Goal: Contribute content: Contribute content

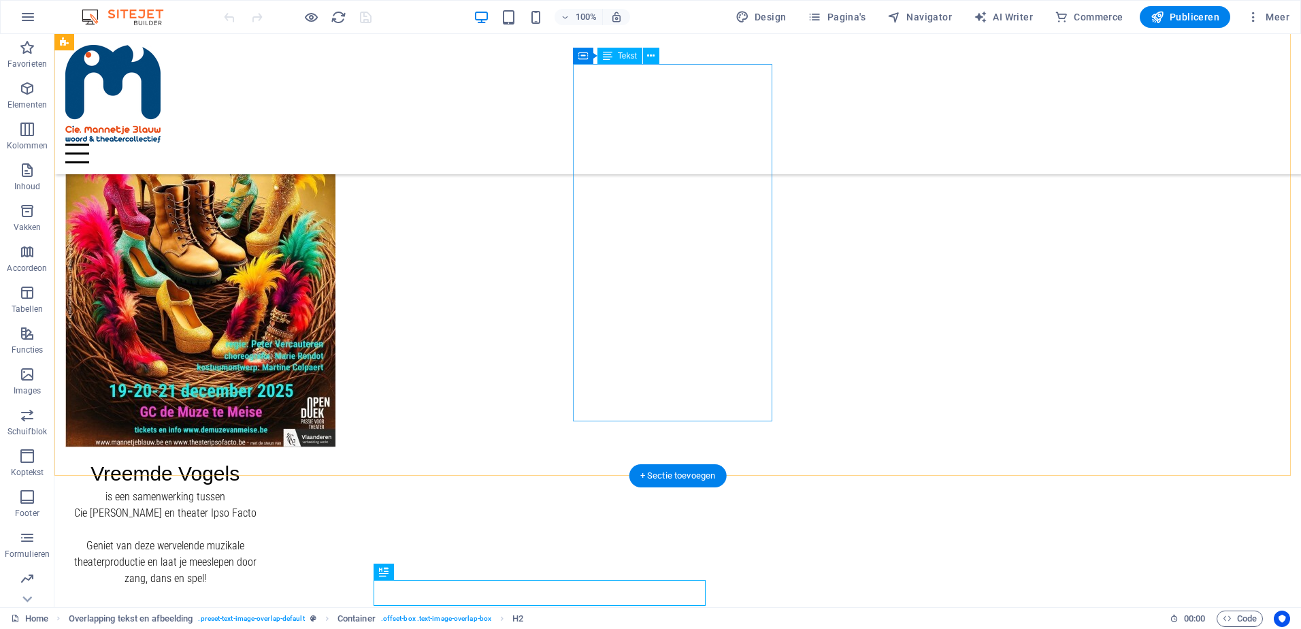
scroll to position [145, 0]
click at [265, 459] on div "Vreemde Vogels is een samenwerking tussen Cie Mannetje Blauw en theater Ipso Fa…" at bounding box center [164, 637] width 199 height 357
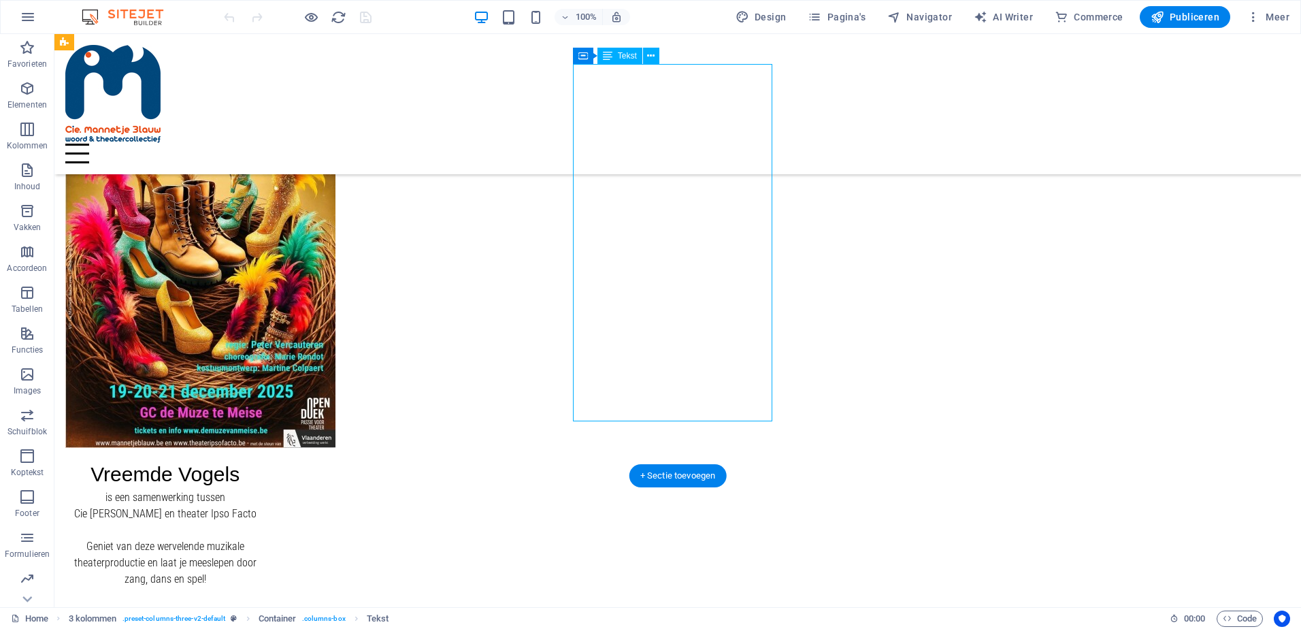
click at [265, 459] on div "Vreemde Vogels is een samenwerking tussen Cie Mannetje Blauw en theater Ipso Fa…" at bounding box center [164, 637] width 199 height 357
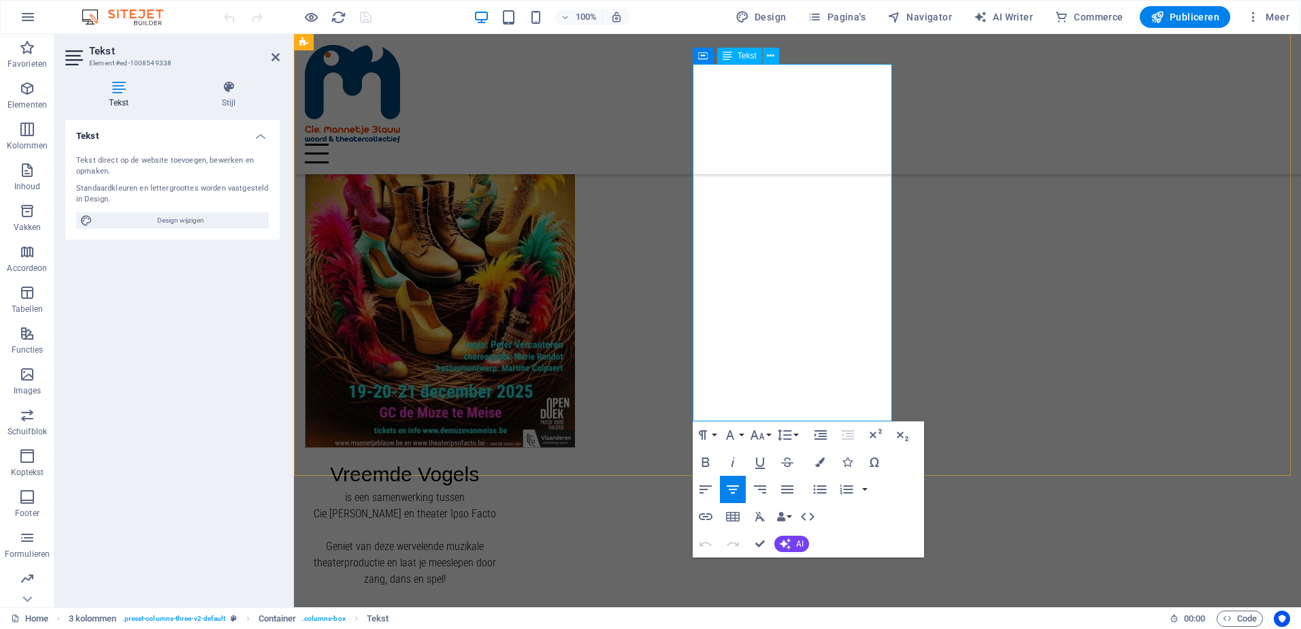
click at [501, 606] on span "Deze komedie is gebaseerd op het origineel werk van Aristofanes en is bewerkt e…" at bounding box center [404, 628] width 193 height 44
drag, startPoint x: 817, startPoint y: 282, endPoint x: 859, endPoint y: 284, distance: 42.9
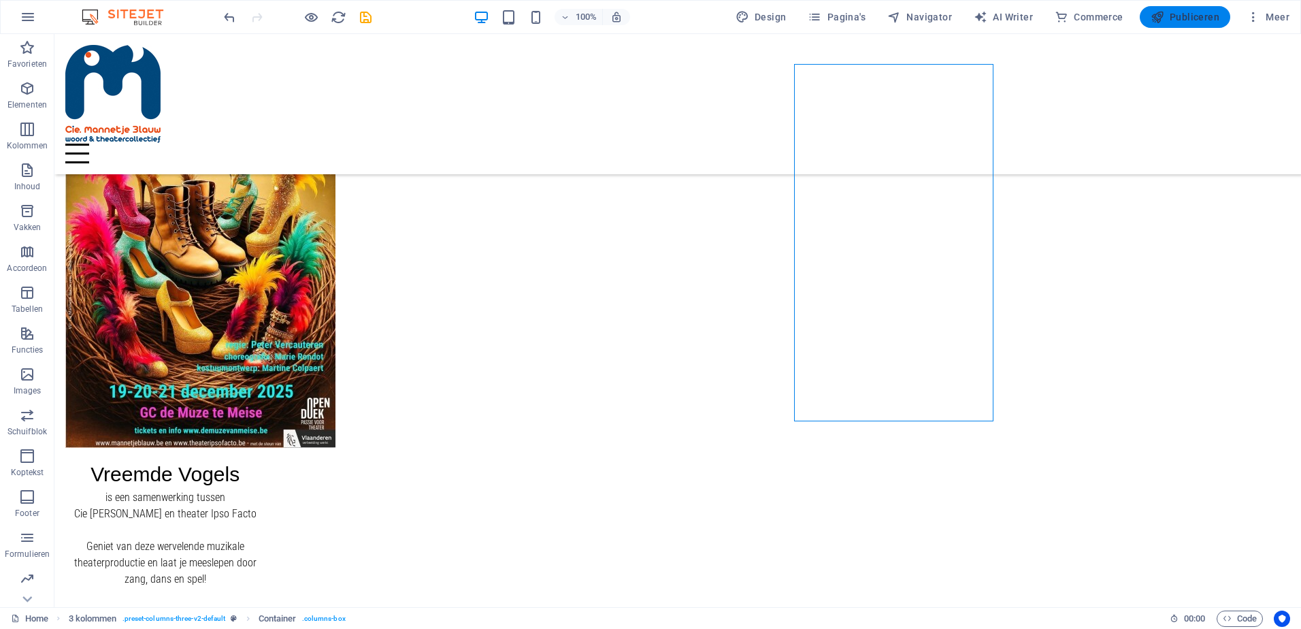
click at [1187, 18] on span "Publiceren" at bounding box center [1185, 17] width 69 height 14
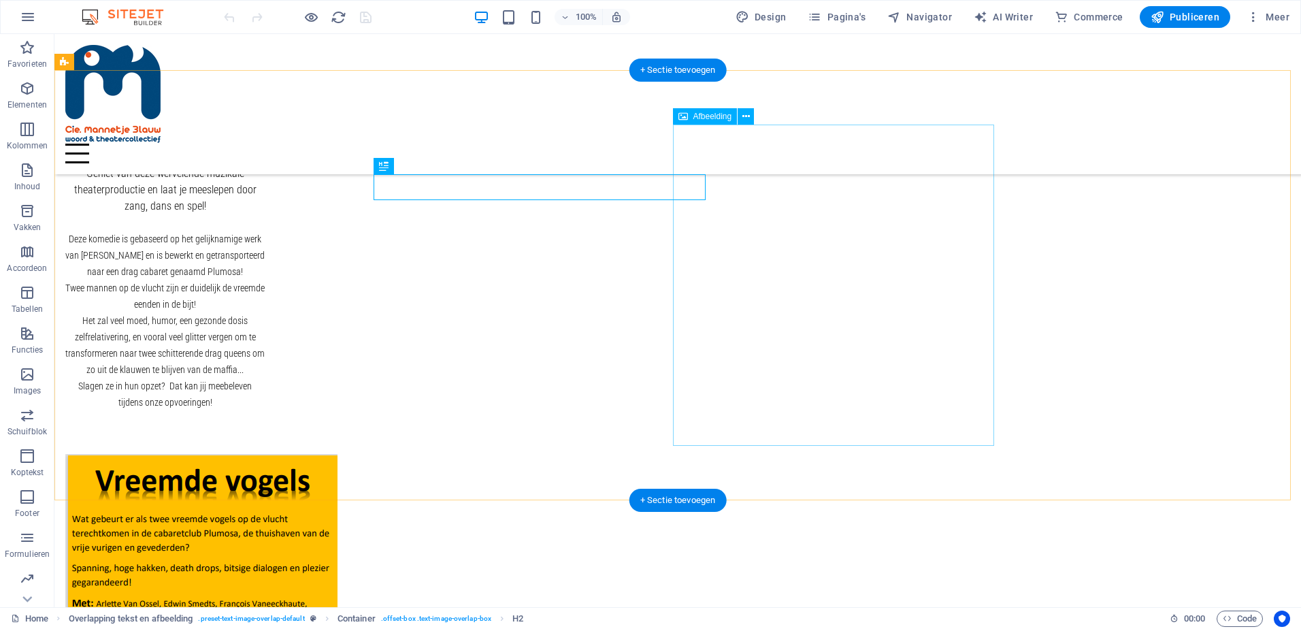
scroll to position [553, 0]
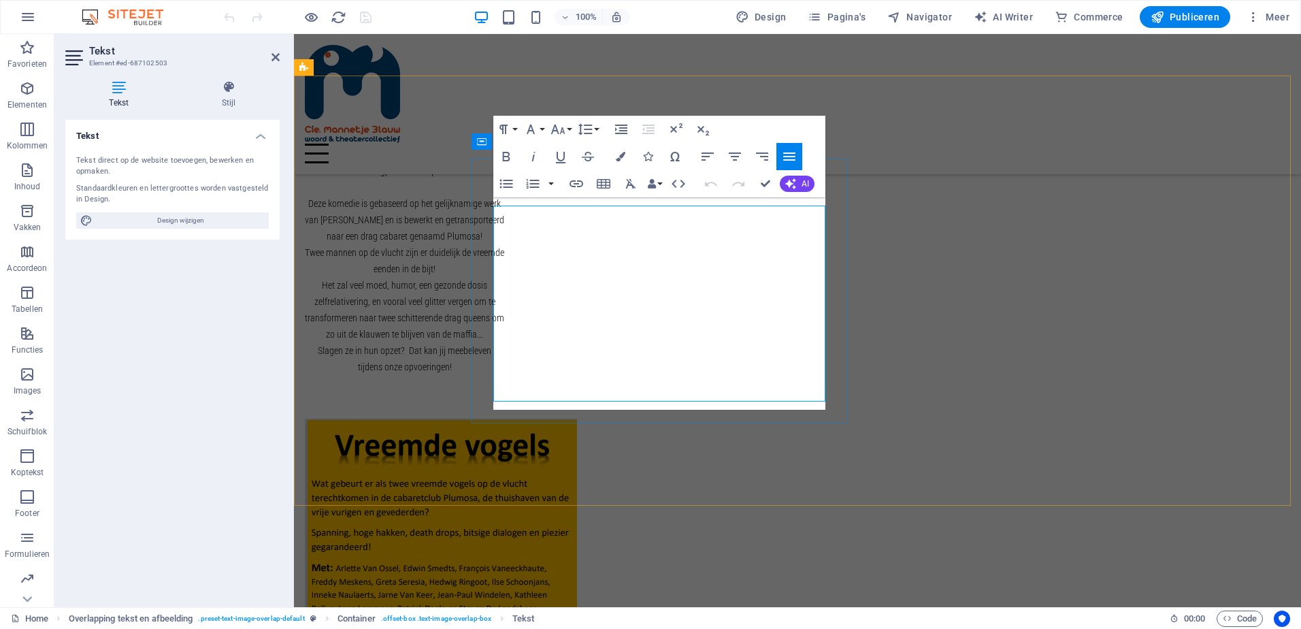
scroll to position [545, 0]
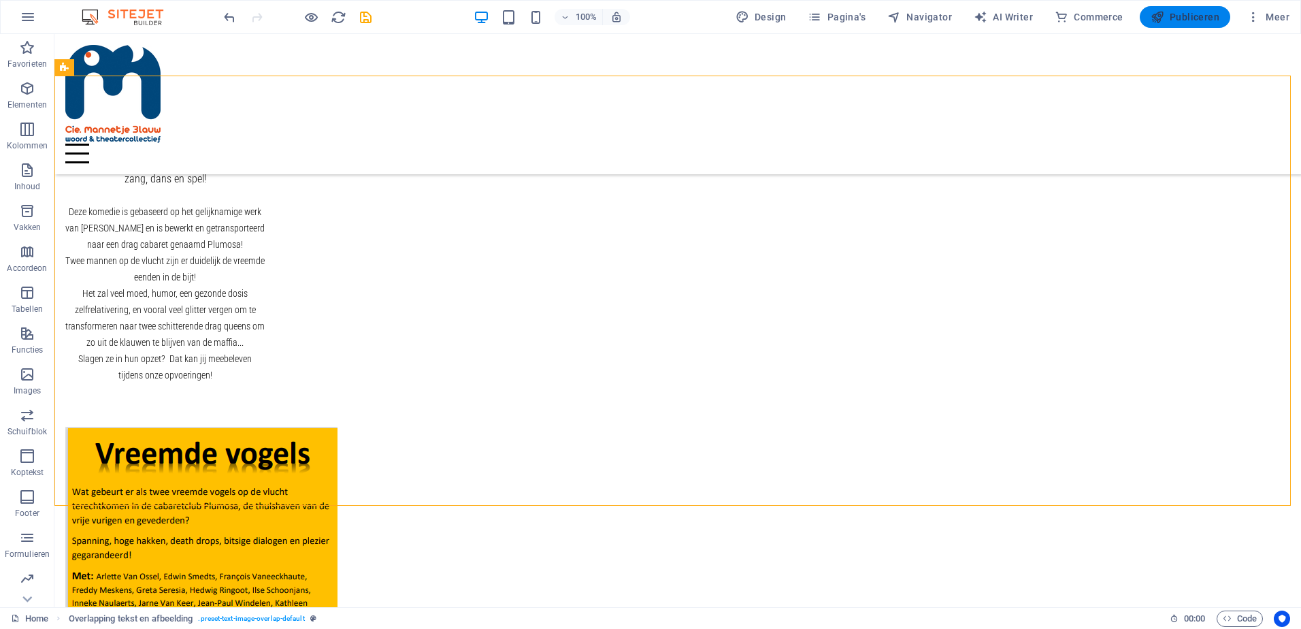
click at [1200, 16] on span "Publiceren" at bounding box center [1185, 17] width 69 height 14
